Goal: Entertainment & Leisure: Browse casually

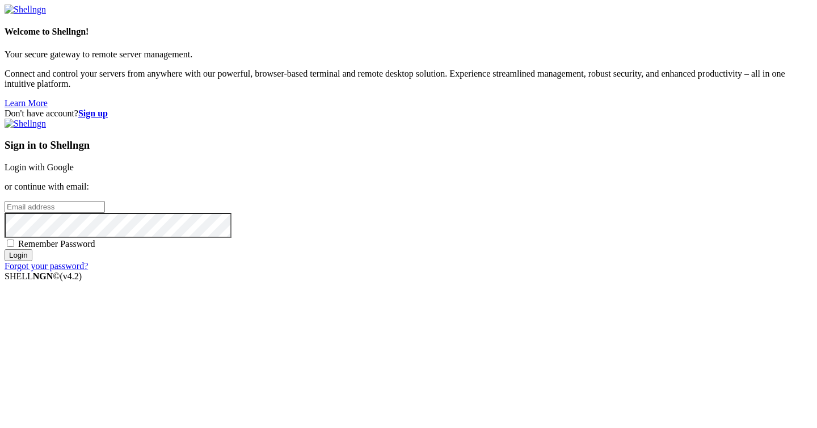
type input "[EMAIL_ADDRESS][DOMAIN_NAME]"
click at [32, 261] on input "Login" at bounding box center [19, 255] width 28 height 12
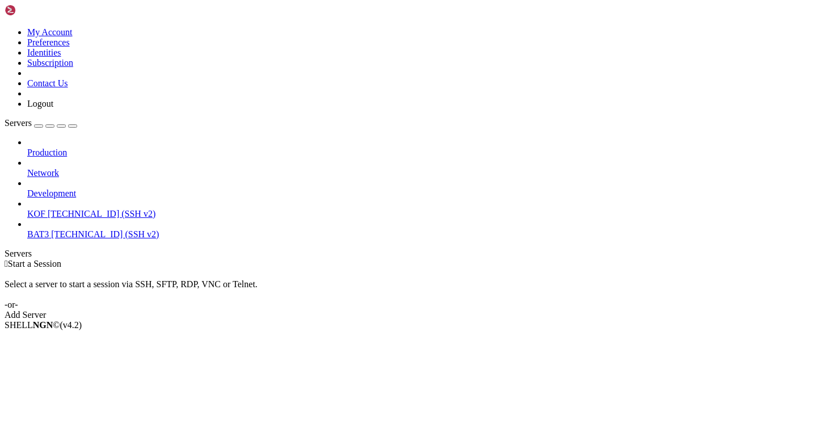
click at [45, 209] on span "KOF" at bounding box center [36, 214] width 18 height 10
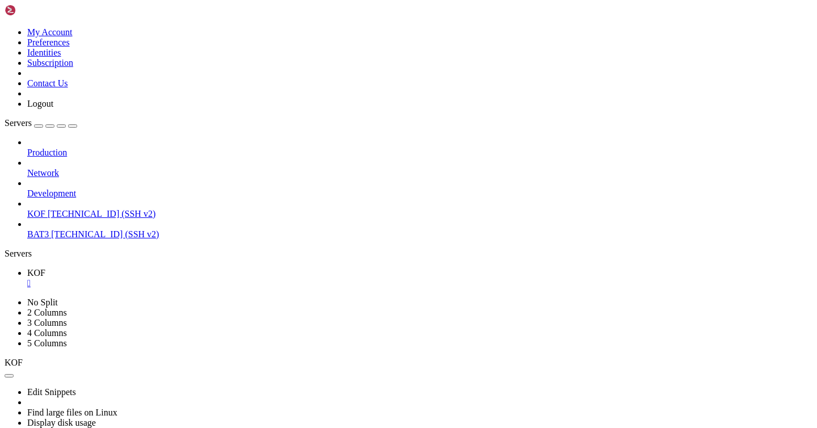
scroll to position [151, 0]
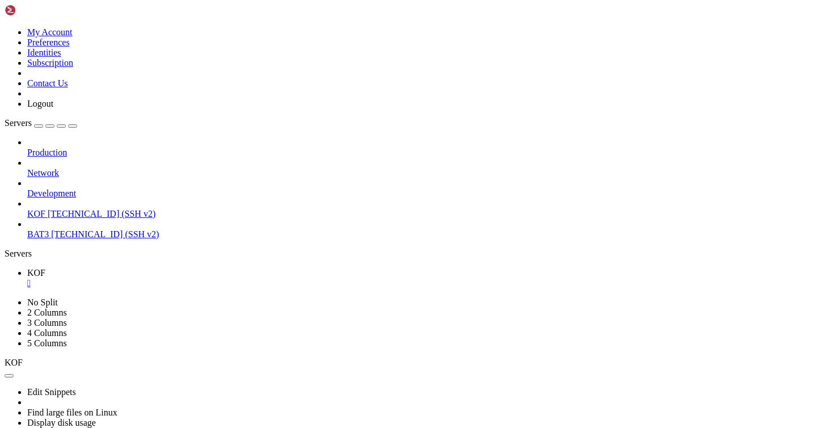
scroll to position [151, 0]
drag, startPoint x: 19, startPoint y: 744, endPoint x: 119, endPoint y: 742, distance: 99.8
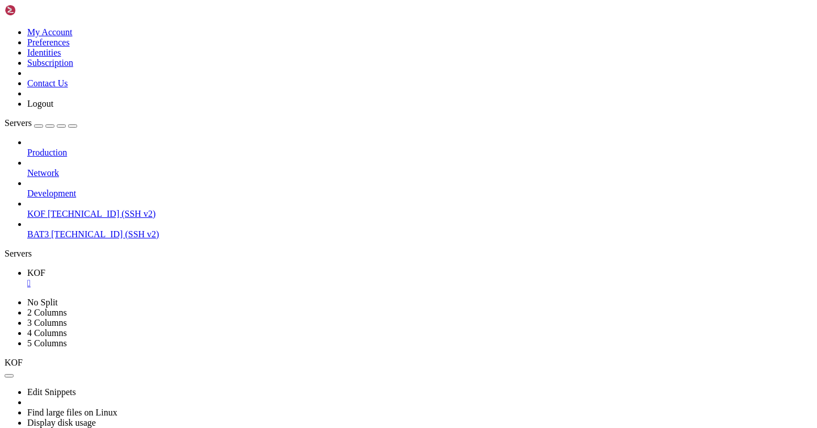
copy x-row "Noituloves deathlore"
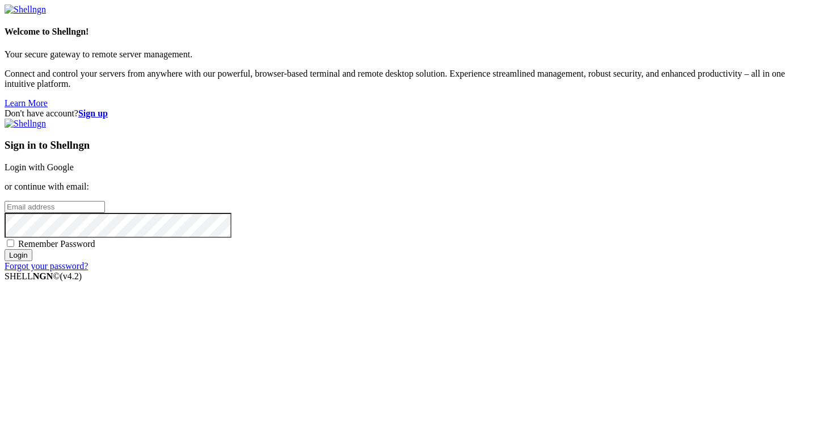
type input "[EMAIL_ADDRESS][DOMAIN_NAME]"
click at [32, 261] on input "Login" at bounding box center [19, 255] width 28 height 12
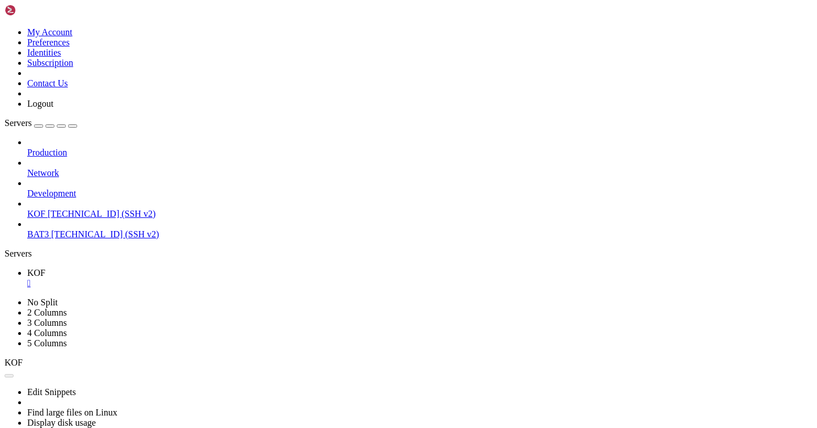
scroll to position [660, 0]
